Goal: Information Seeking & Learning: Learn about a topic

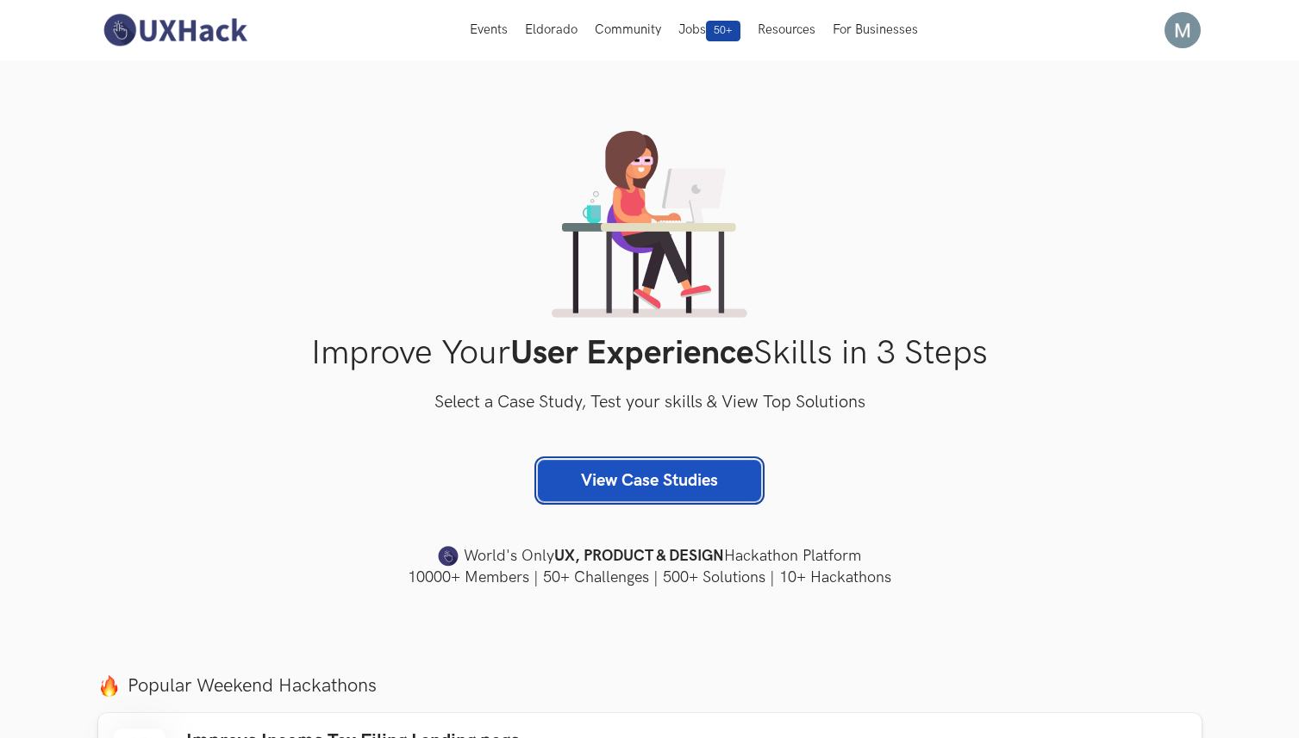
click at [648, 483] on link "View Case Studies" at bounding box center [649, 480] width 223 height 41
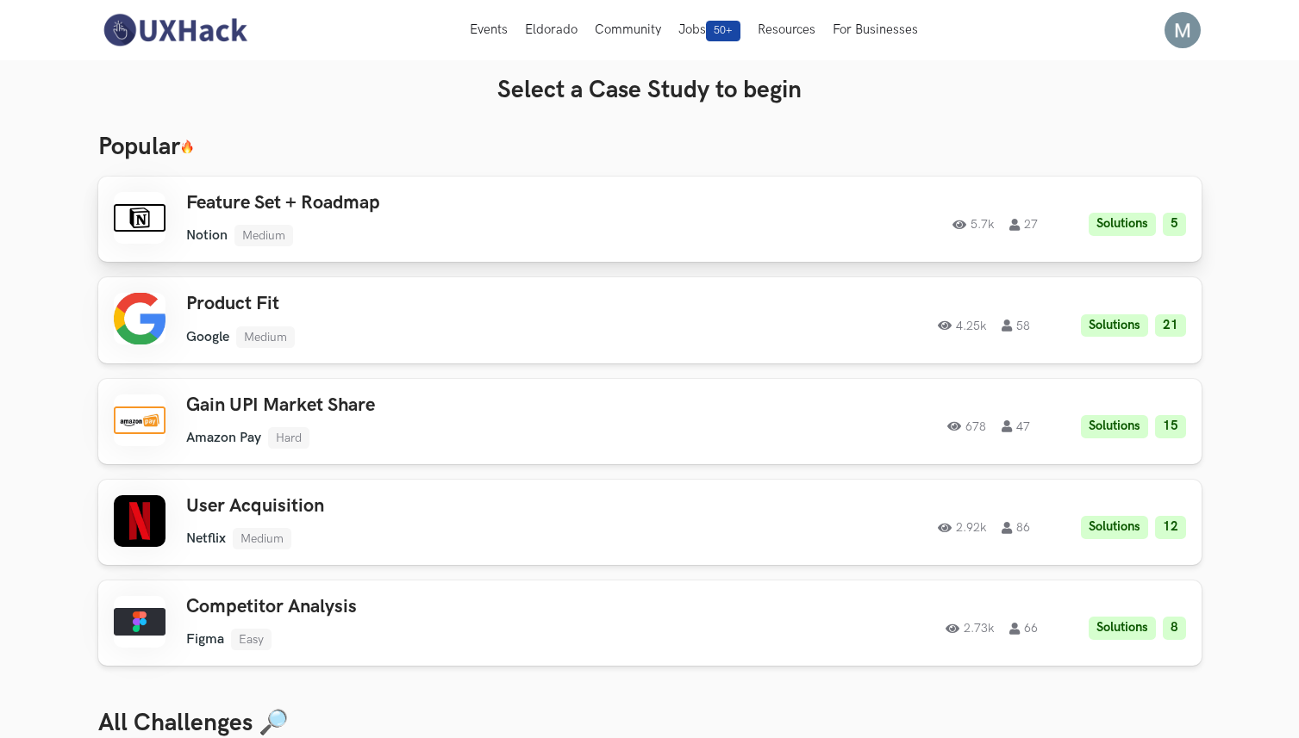
click at [365, 211] on h3 "Feature Set + Roadmap" at bounding box center [430, 203] width 489 height 22
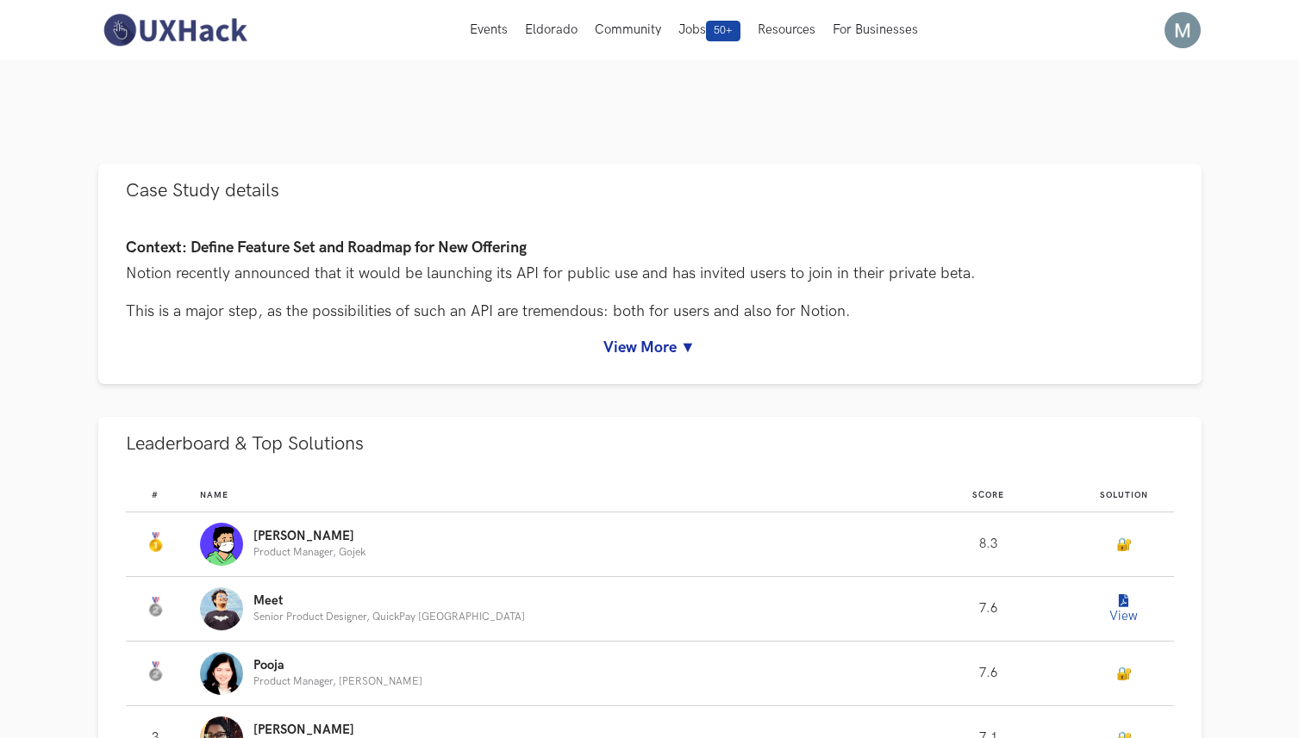
scroll to position [653, 0]
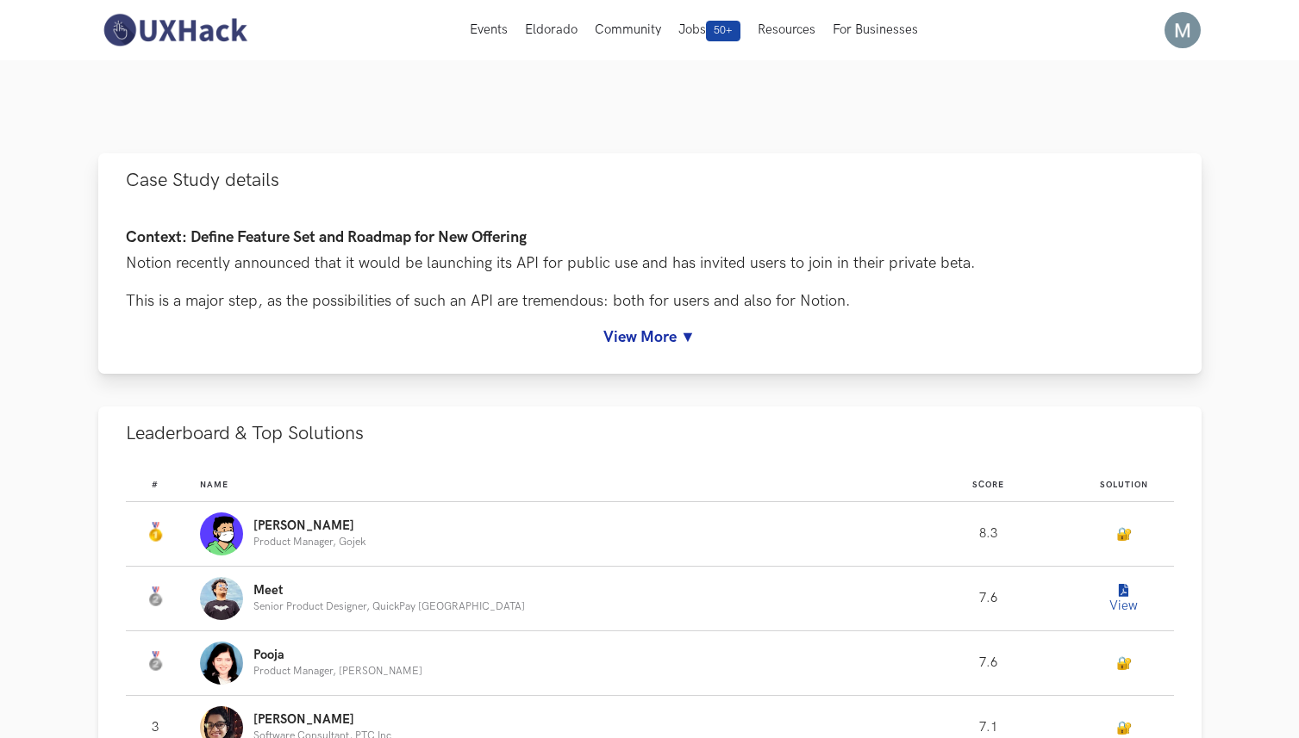
click at [636, 336] on link "View More ▼" at bounding box center [650, 337] width 1048 height 18
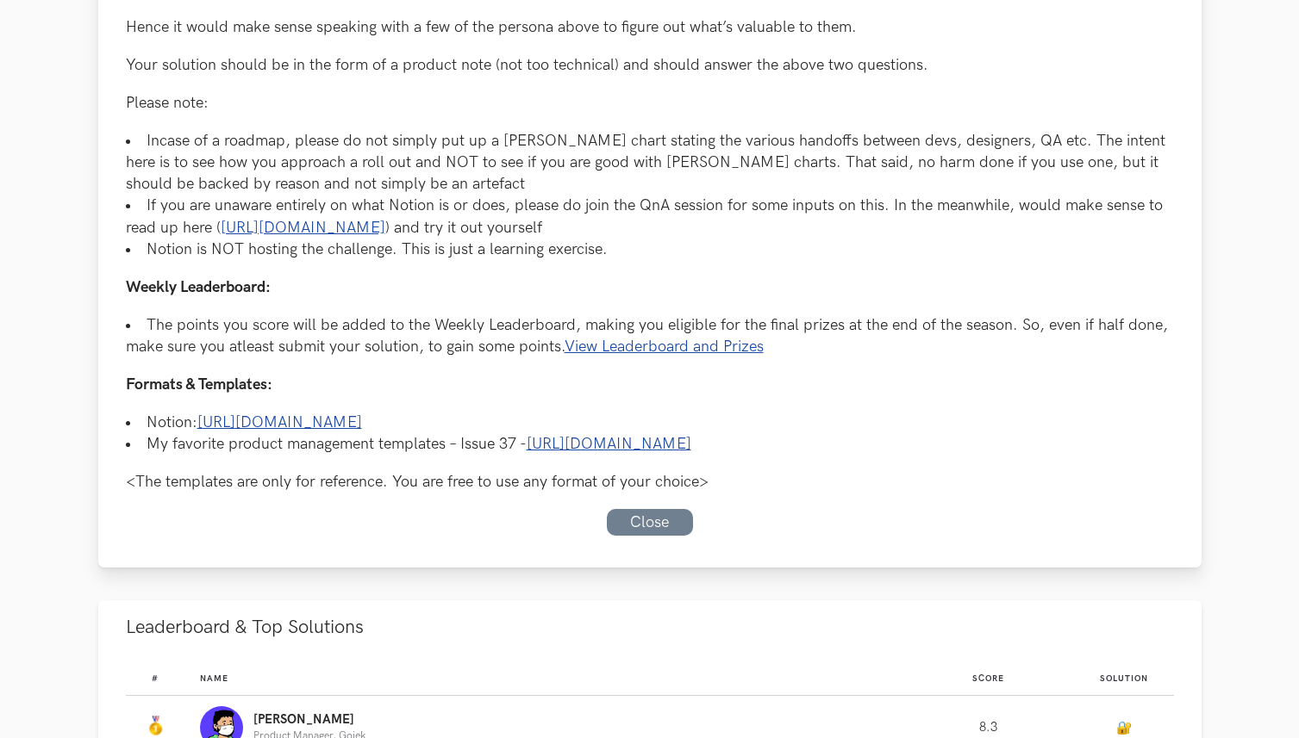
scroll to position [1137, 0]
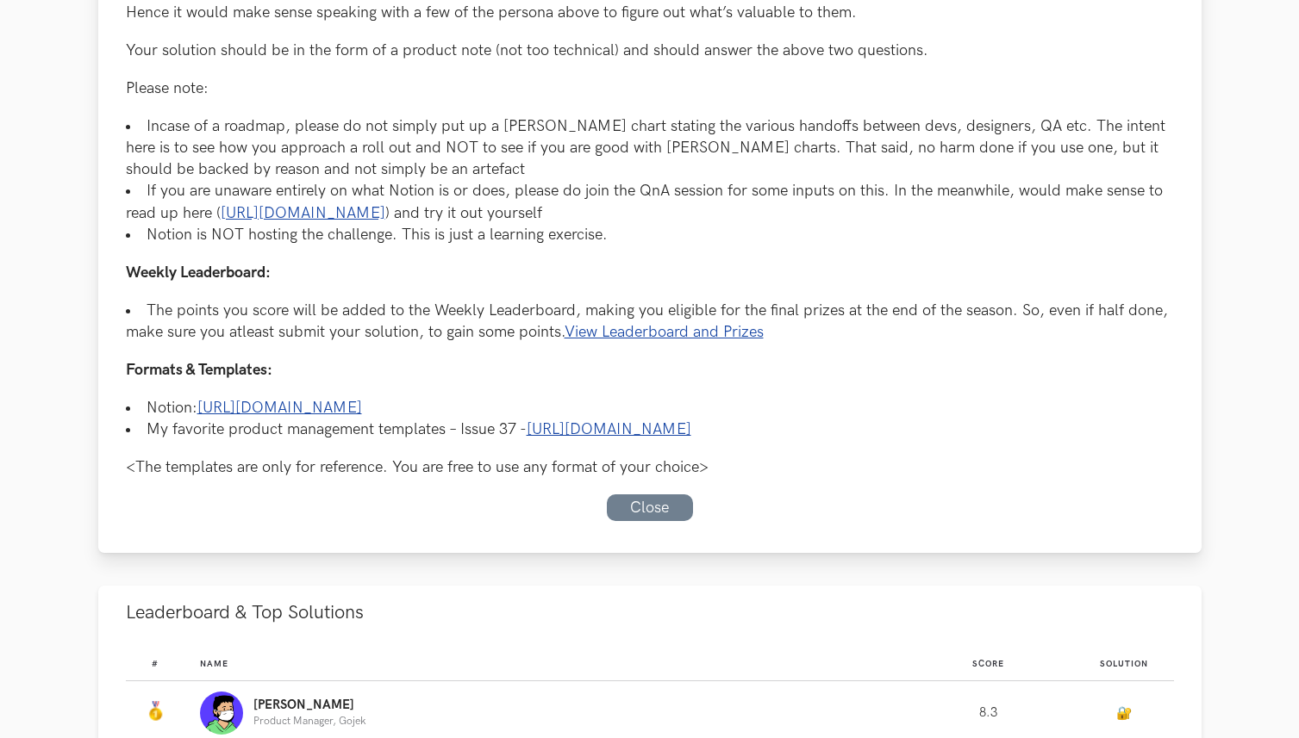
click at [739, 337] on link "View Leaderboard and Prizes" at bounding box center [663, 332] width 199 height 18
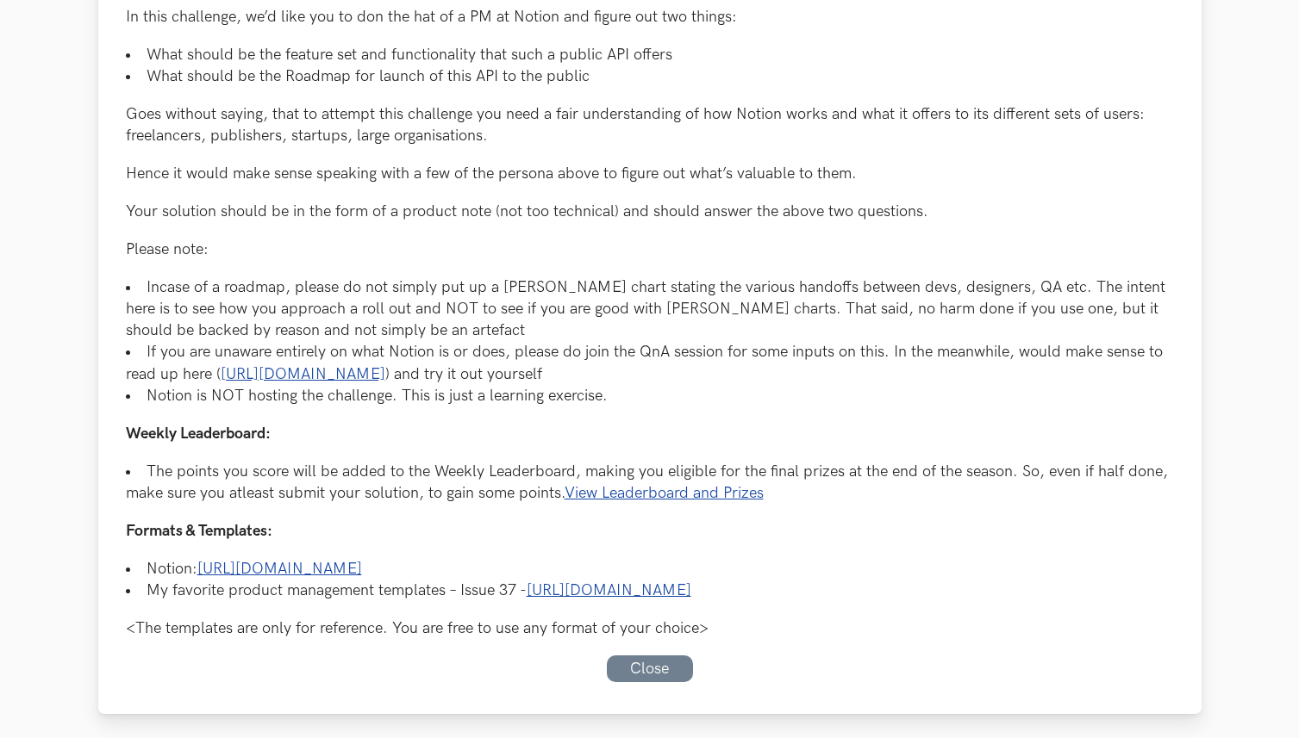
scroll to position [987, 0]
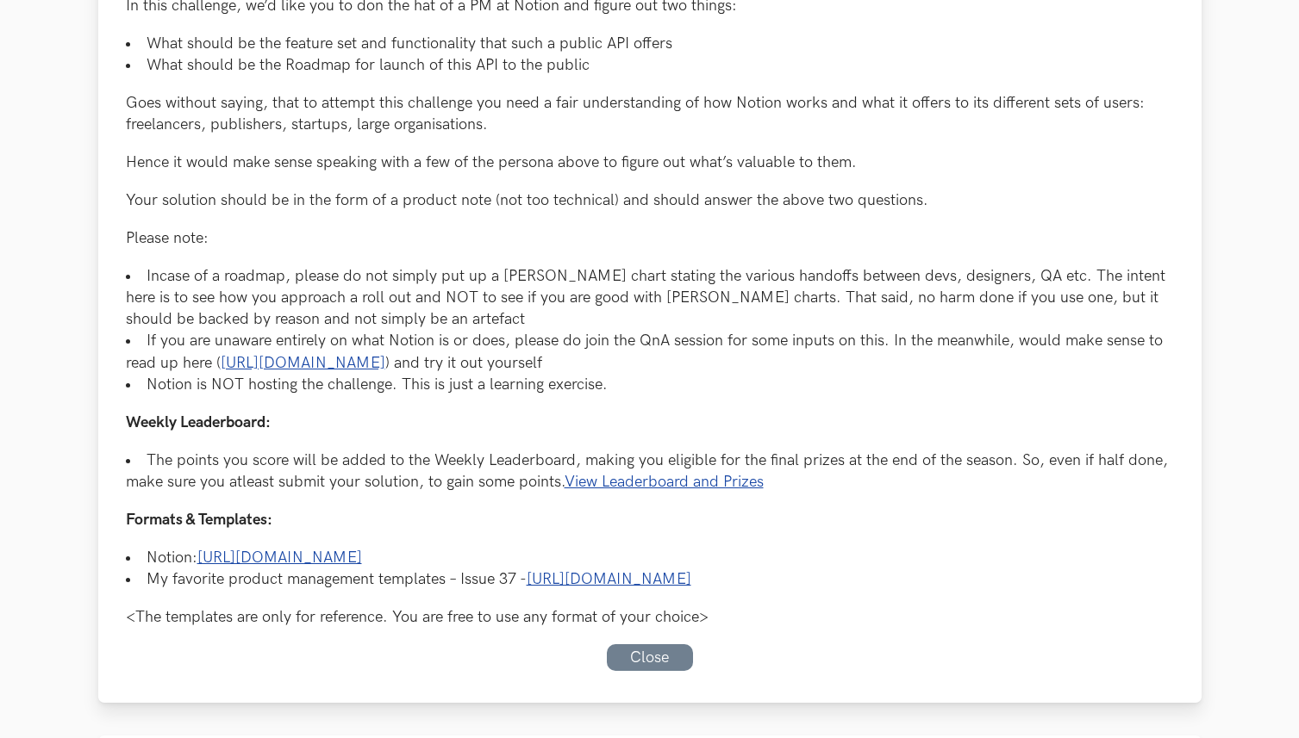
click at [511, 280] on li "Incase of a roadmap, please do not simply put up a Gantt chart stating the vari…" at bounding box center [650, 297] width 1048 height 65
click at [572, 246] on p "Please note:" at bounding box center [650, 238] width 1048 height 22
drag, startPoint x: 579, startPoint y: 278, endPoint x: 502, endPoint y: 276, distance: 76.7
click at [502, 276] on li "Incase of a roadmap, please do not simply put up a Gantt chart stating the vari…" at bounding box center [650, 297] width 1048 height 65
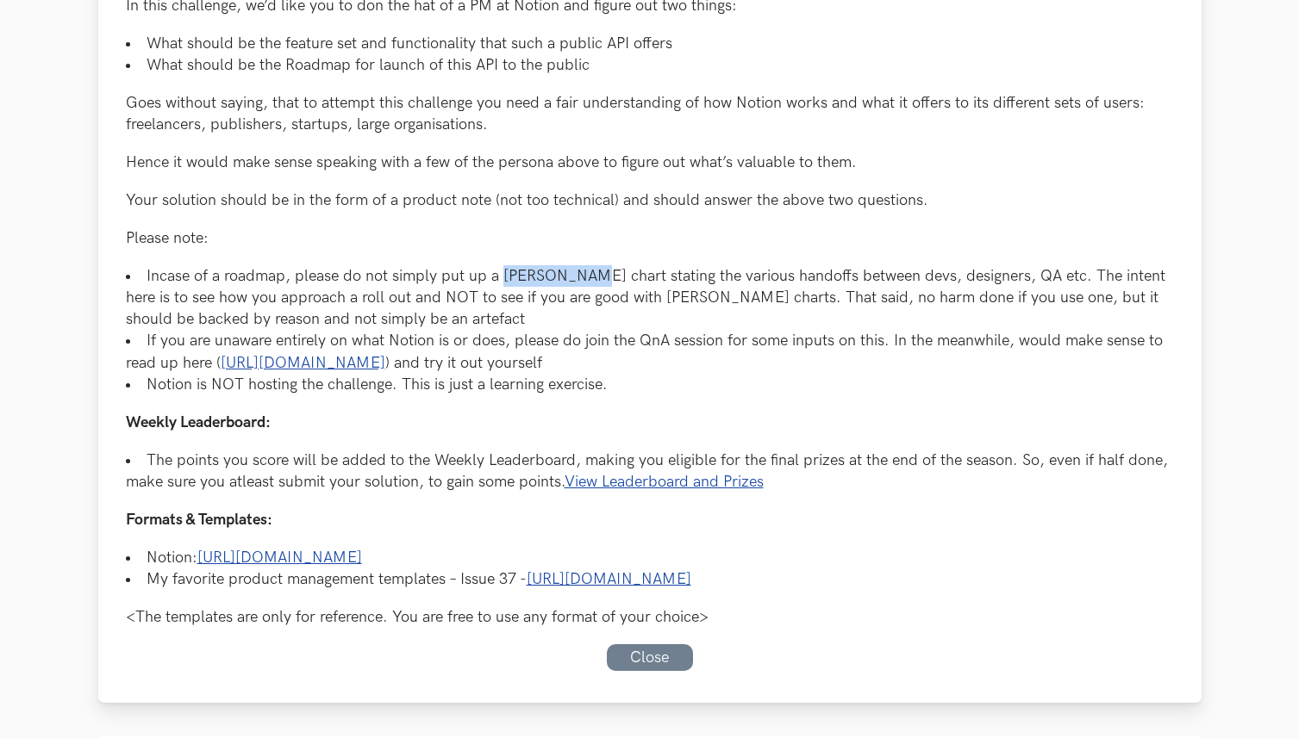
copy li "Gantt chart"
click at [642, 578] on link "https://www.lennyrachitsky.com/p/my-favorite-templates-issue-37" at bounding box center [608, 579] width 165 height 18
click at [362, 549] on link "https://www.notion.so/uxhack/Templates-d685dd9f72d94457b9981921c06e3ebe" at bounding box center [279, 558] width 165 height 18
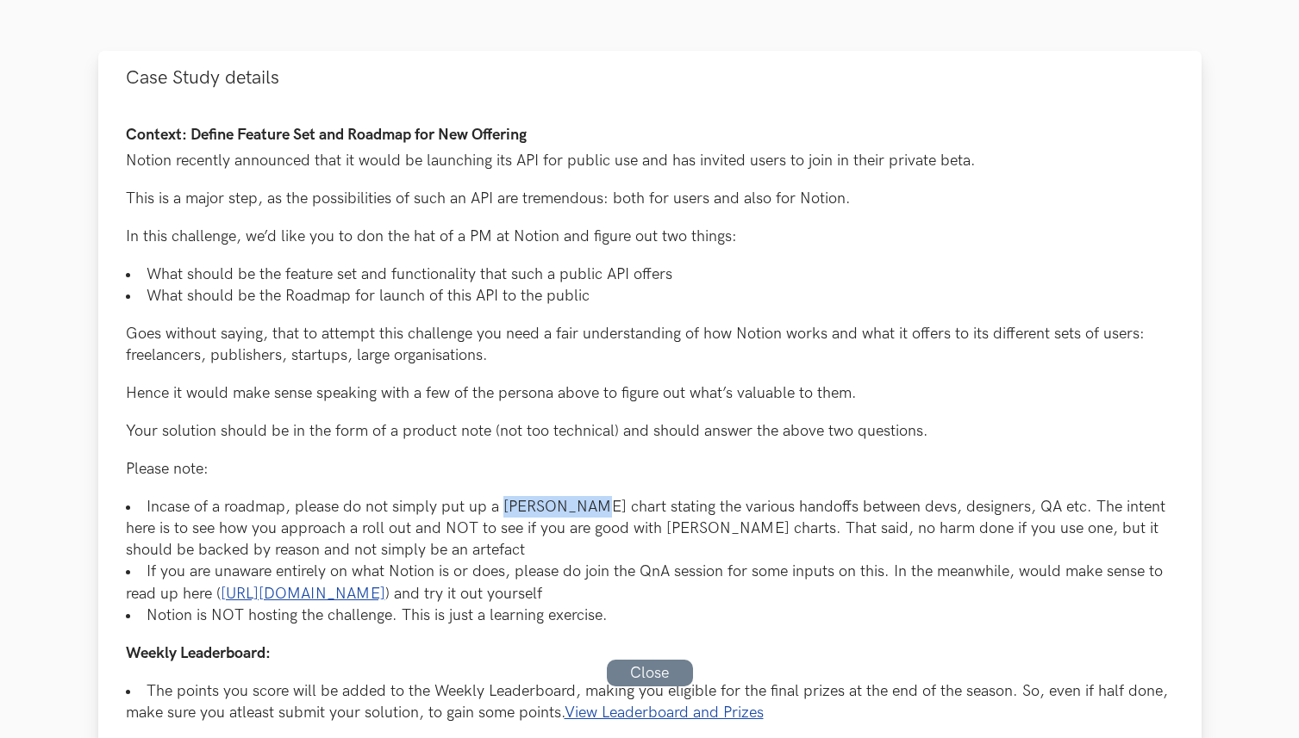
scroll to position [755, 0]
click at [813, 204] on p "This is a major step, as the possibilities of such an API are tremendous: both …" at bounding box center [650, 200] width 1048 height 22
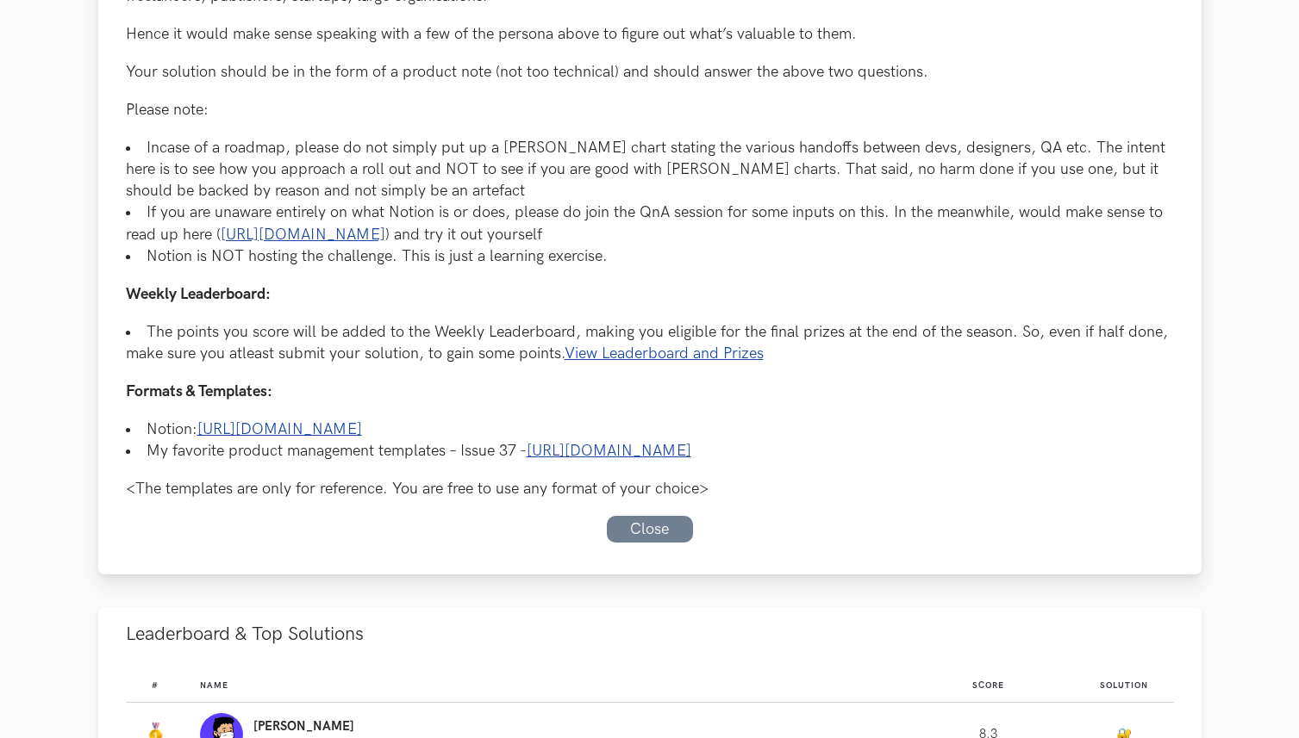
scroll to position [1113, 0]
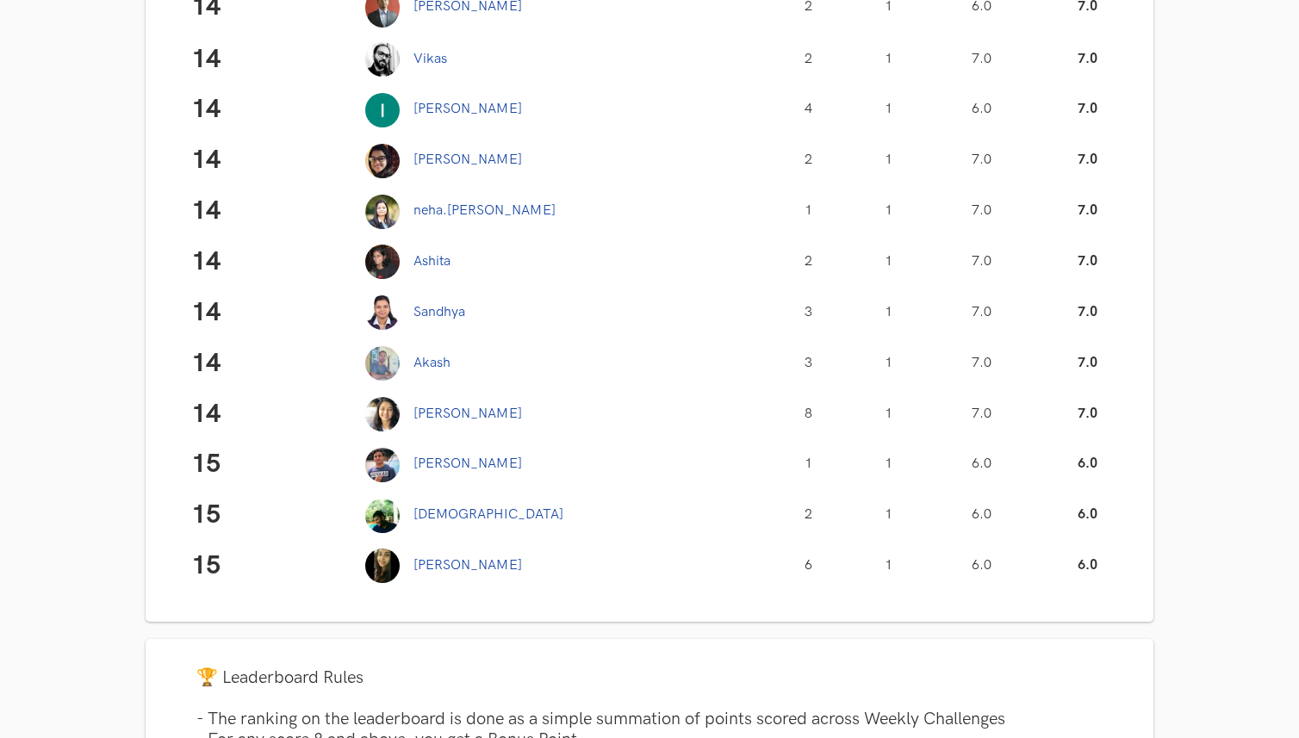
scroll to position [2171, 0]
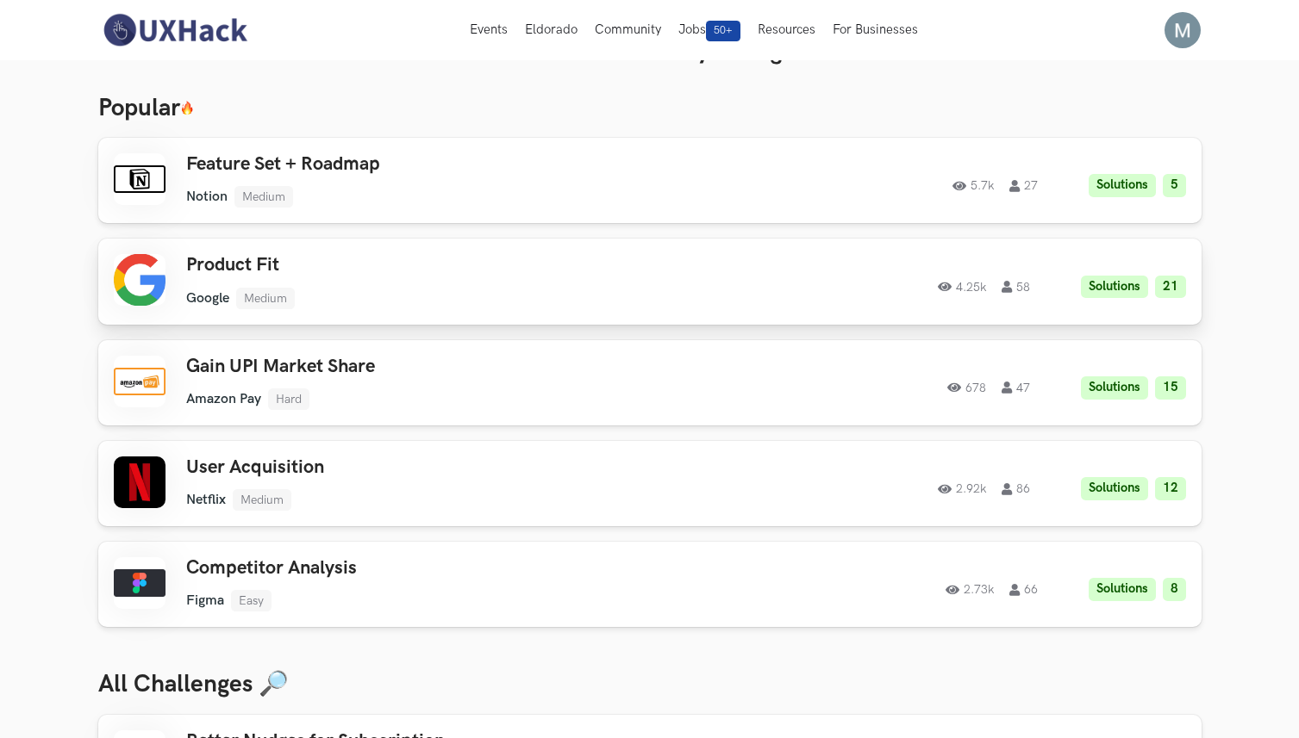
click at [249, 255] on h3 "Product Fit" at bounding box center [430, 265] width 489 height 22
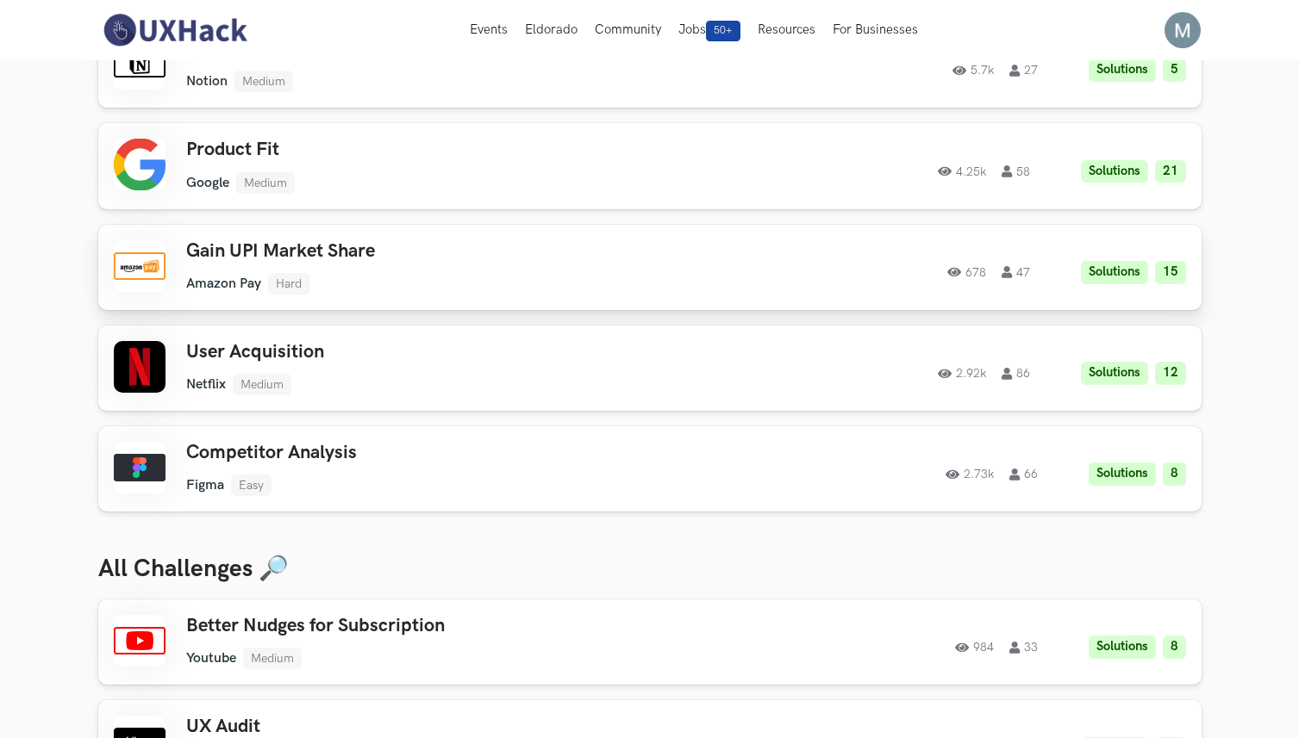
scroll to position [157, 0]
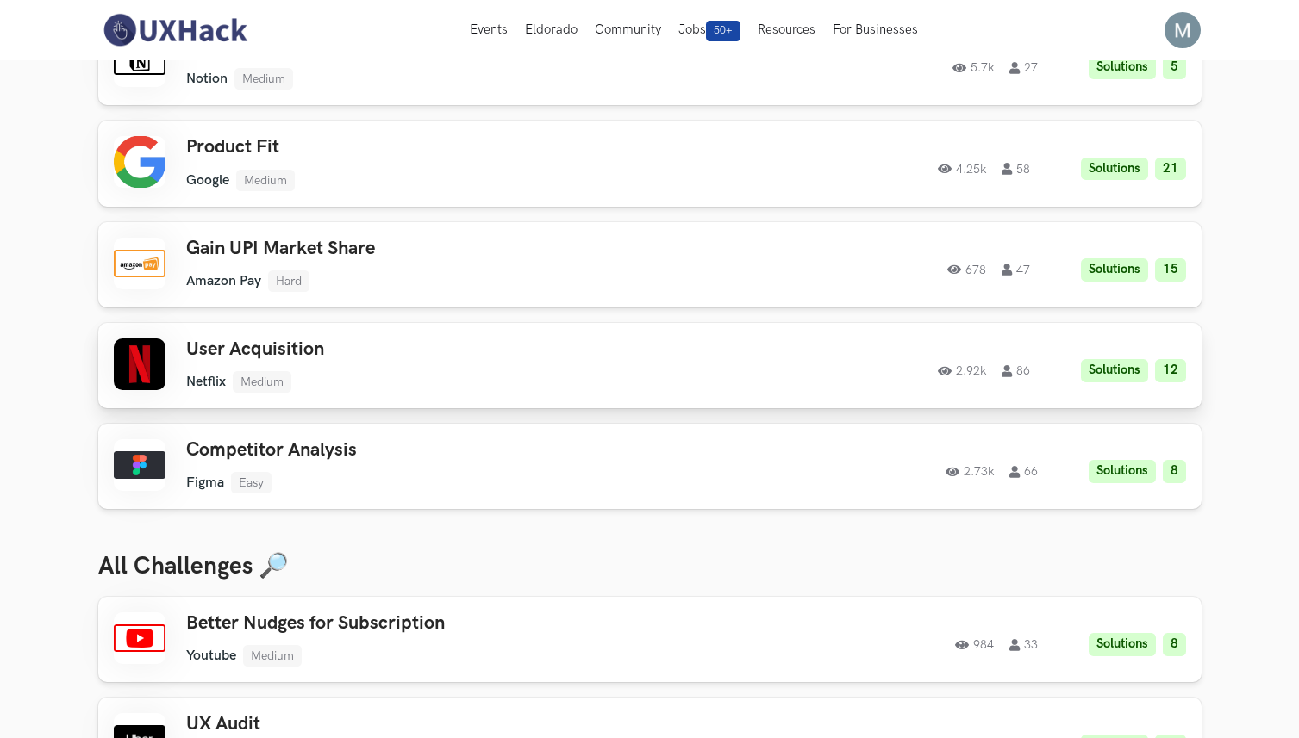
click at [290, 346] on h3 "User Acquisition" at bounding box center [430, 350] width 489 height 22
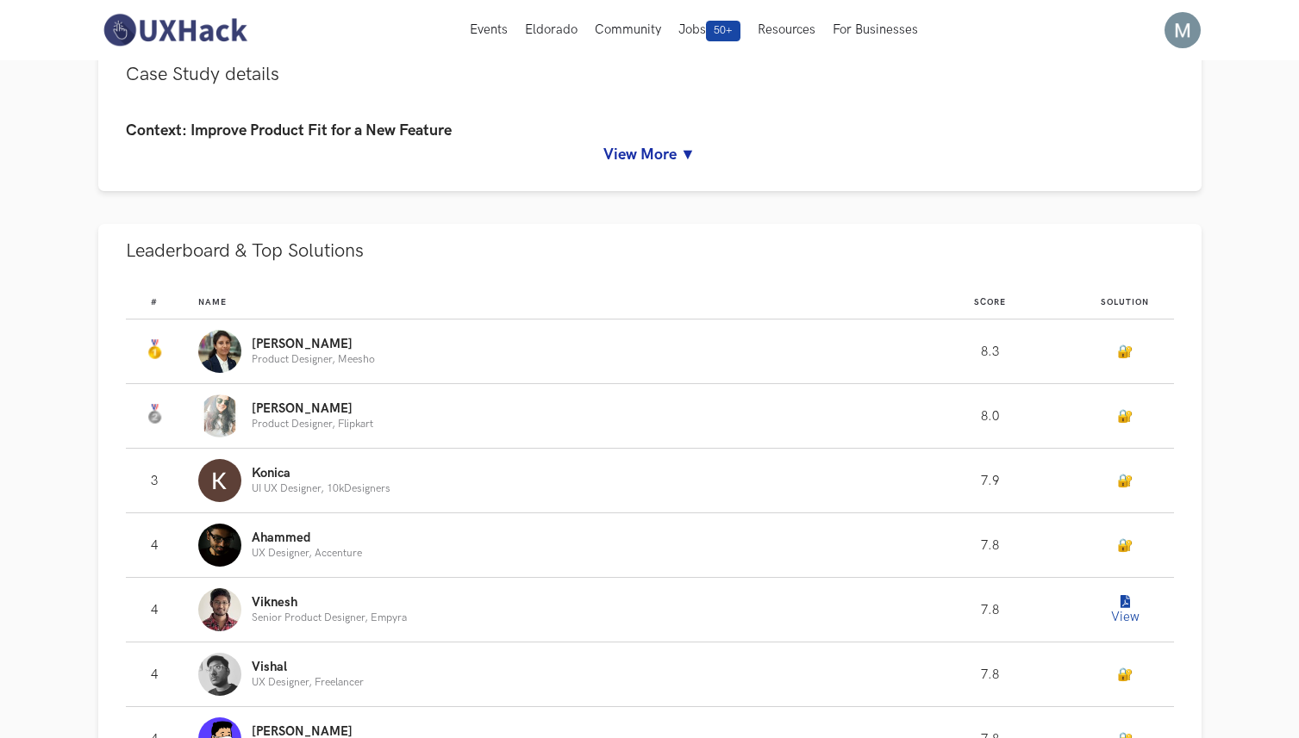
scroll to position [759, 0]
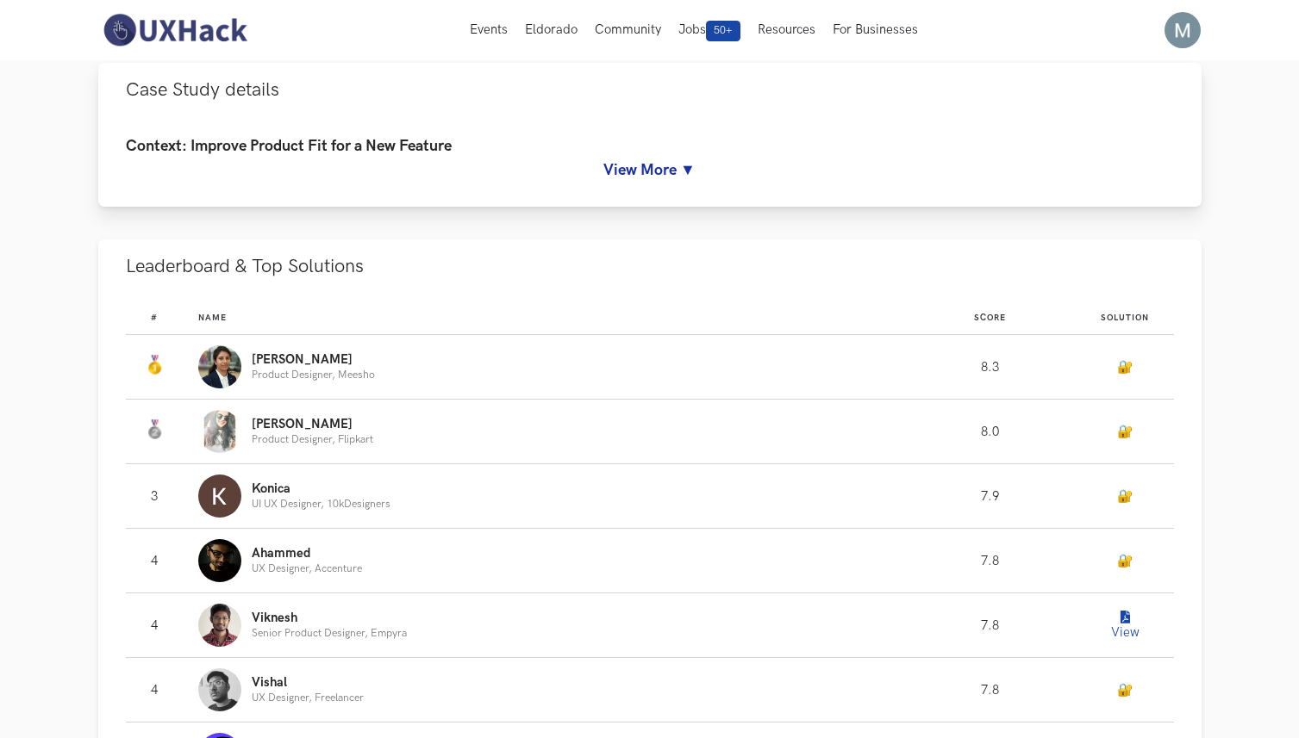
click at [659, 171] on link "View More ▼" at bounding box center [650, 170] width 1048 height 18
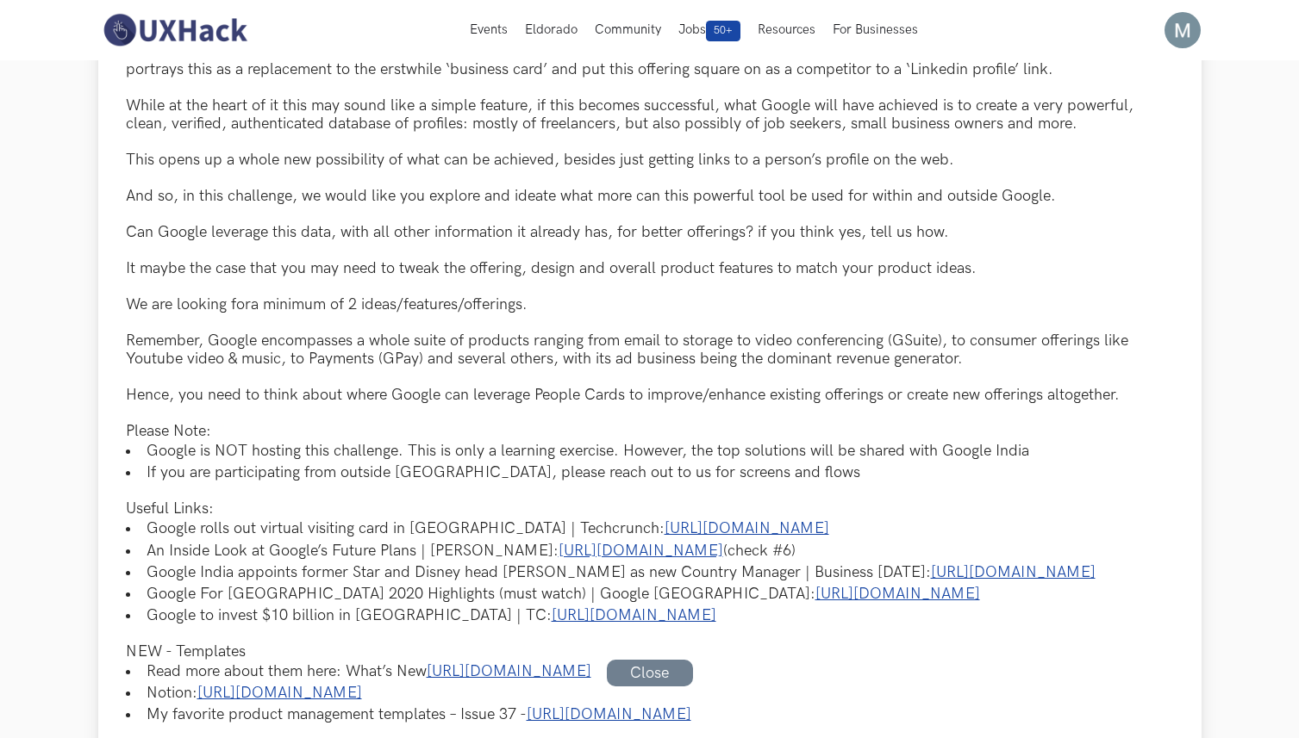
scroll to position [884, 0]
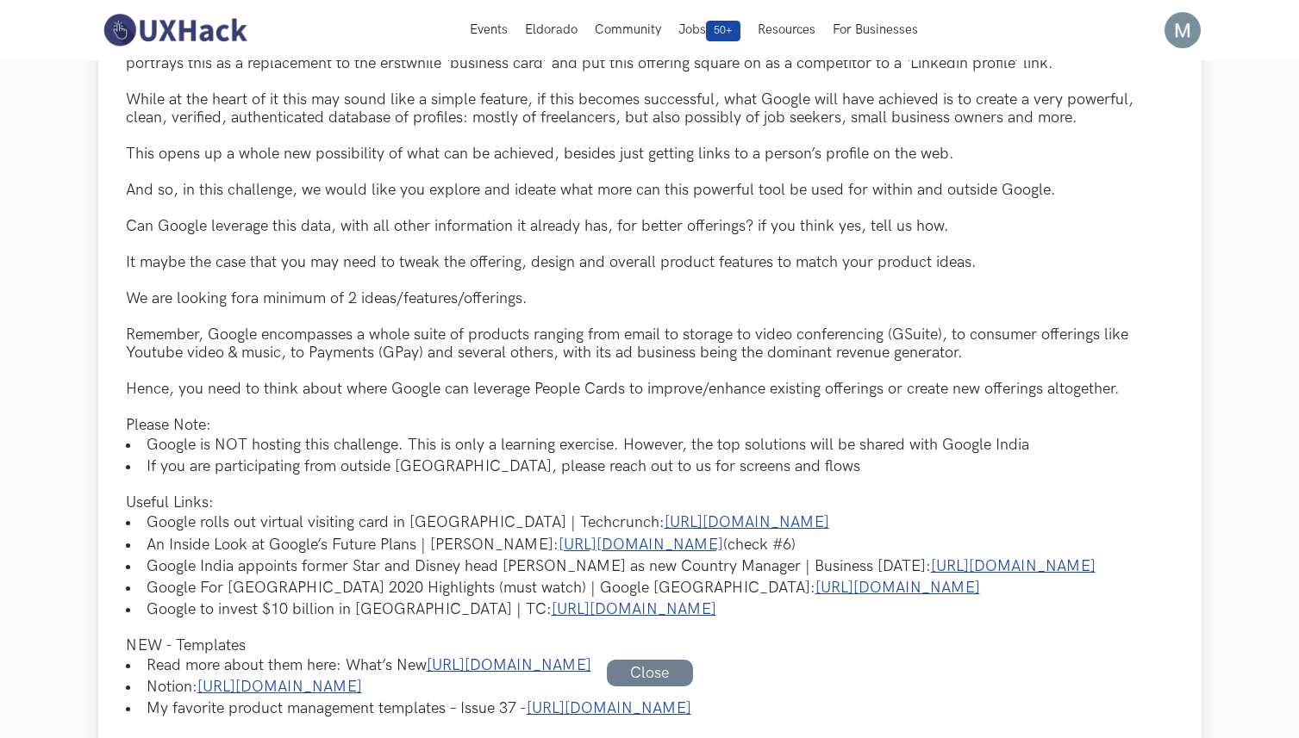
click at [138, 102] on div "While at the heart of it this may sound like a simple feature, if this becomes …" at bounding box center [650, 108] width 1048 height 36
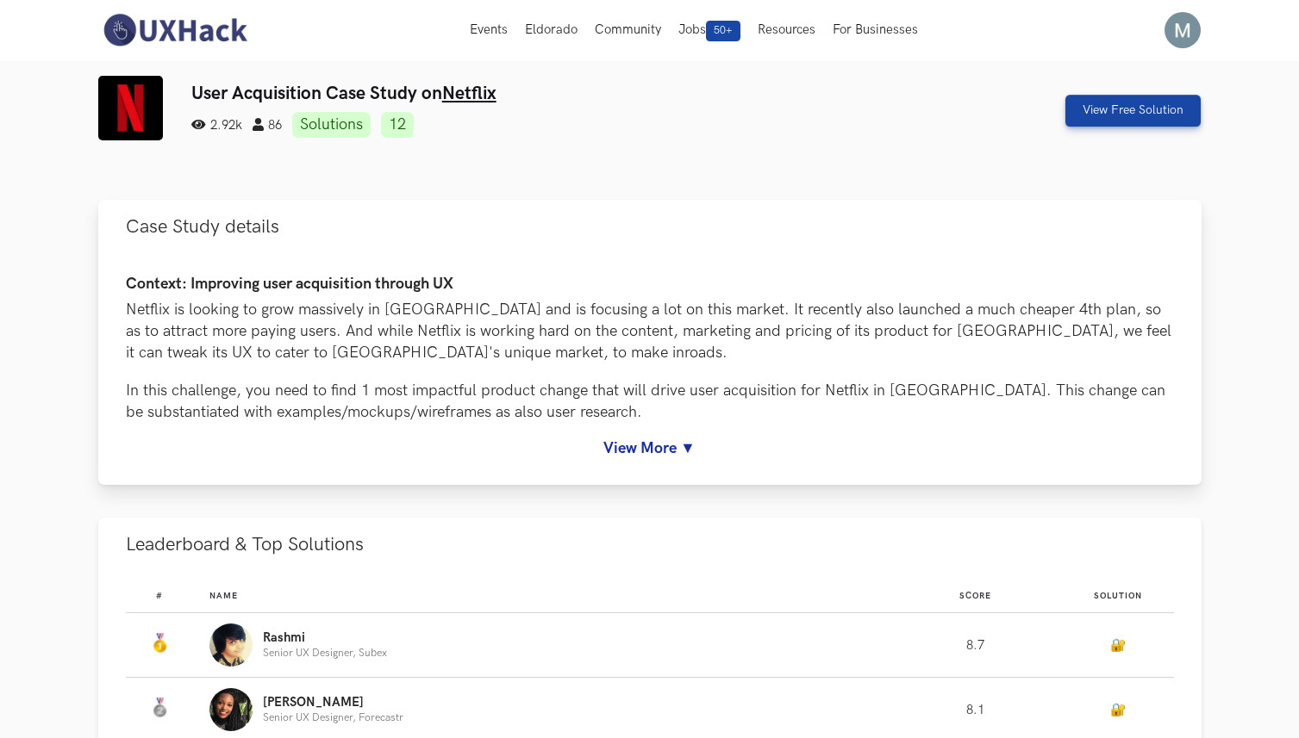
click at [654, 447] on link "View More ▼" at bounding box center [650, 448] width 1048 height 18
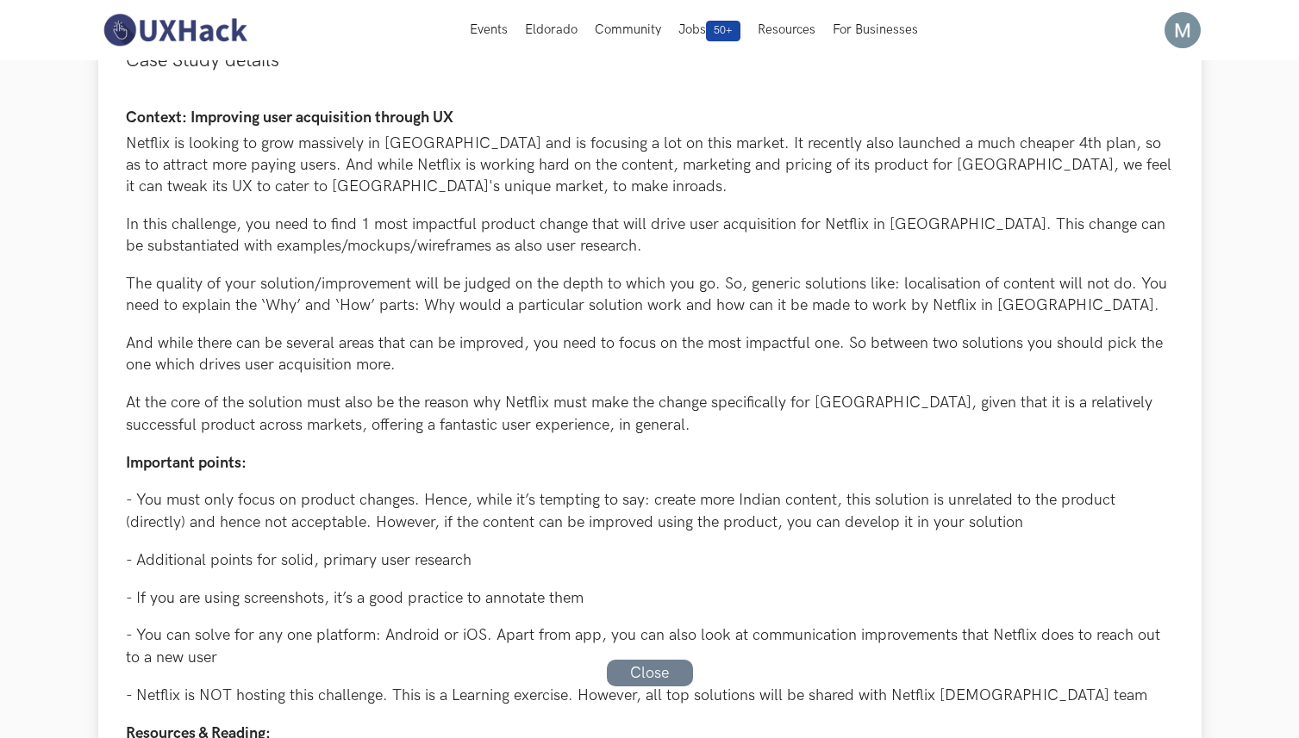
scroll to position [177, 0]
